Goal: Navigation & Orientation: Find specific page/section

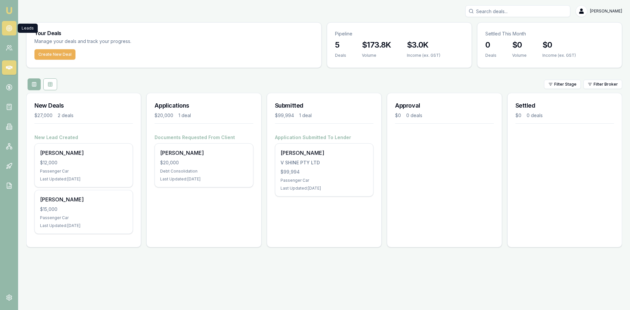
click at [9, 30] on circle at bounding box center [9, 28] width 3 height 3
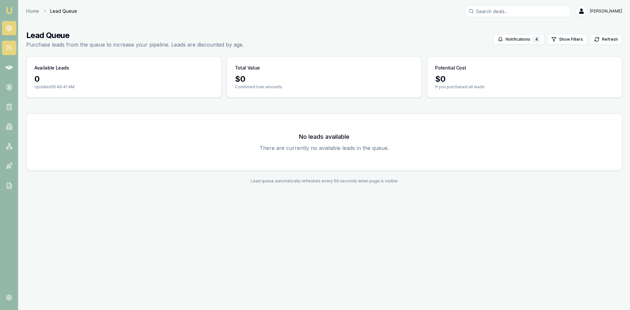
click at [5, 48] on link at bounding box center [9, 48] width 14 height 14
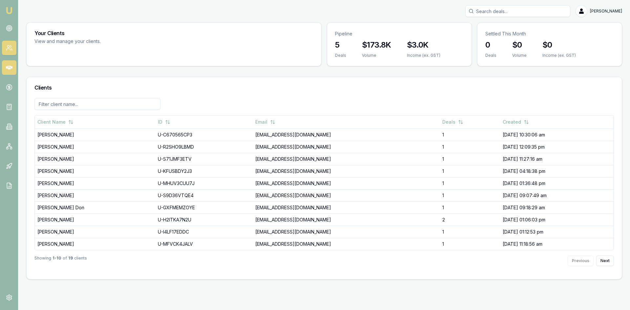
click at [15, 66] on link at bounding box center [9, 67] width 14 height 14
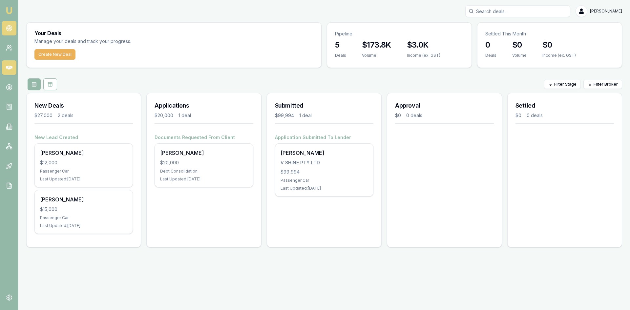
click at [12, 27] on icon at bounding box center [9, 28] width 7 height 7
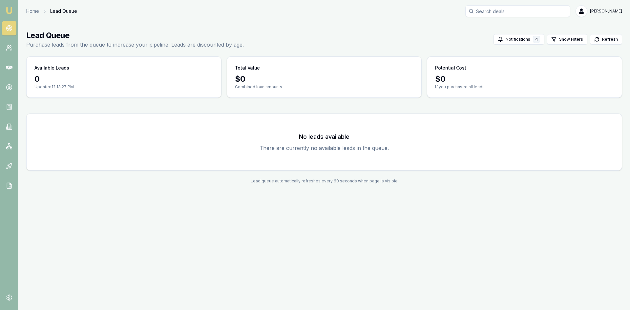
click at [8, 27] on circle at bounding box center [9, 28] width 3 height 3
